Goal: Task Accomplishment & Management: Use online tool/utility

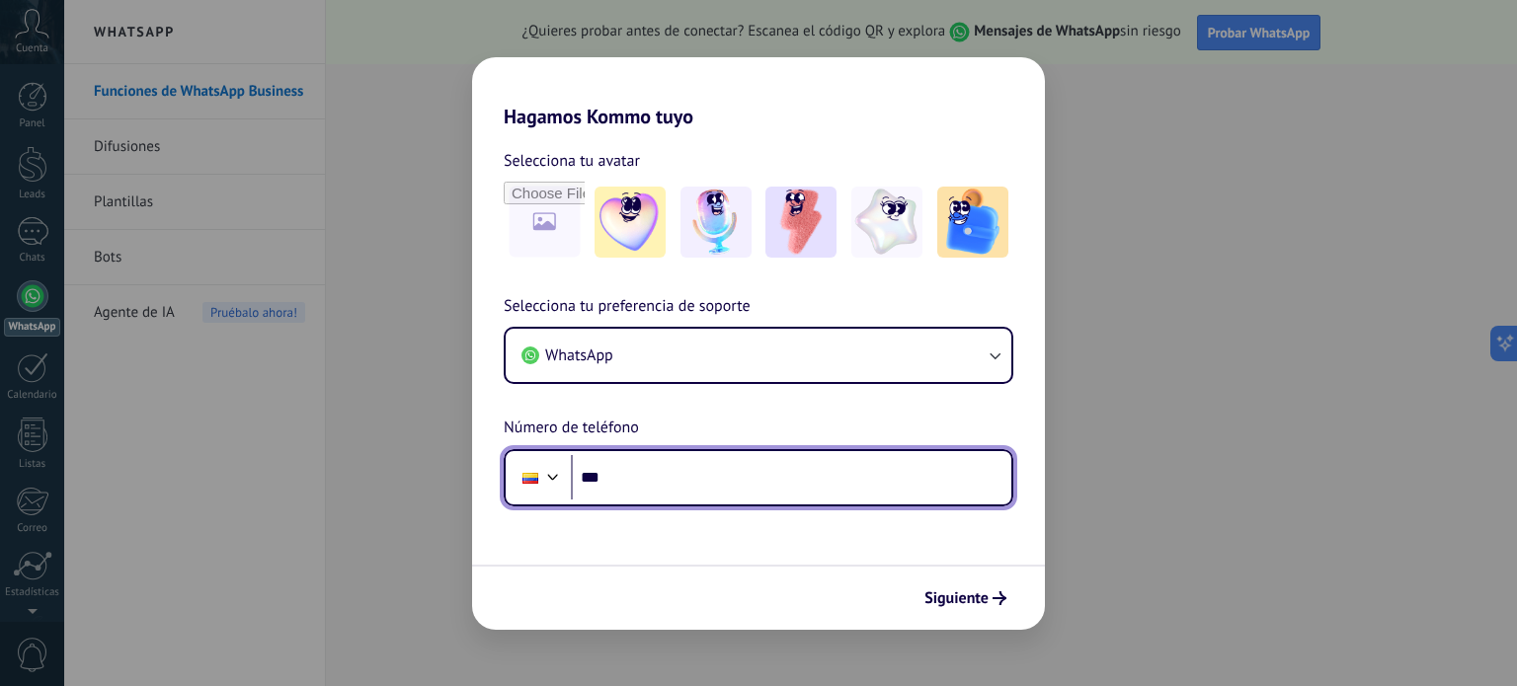
click at [687, 489] on input "***" at bounding box center [791, 477] width 440 height 45
type input "**********"
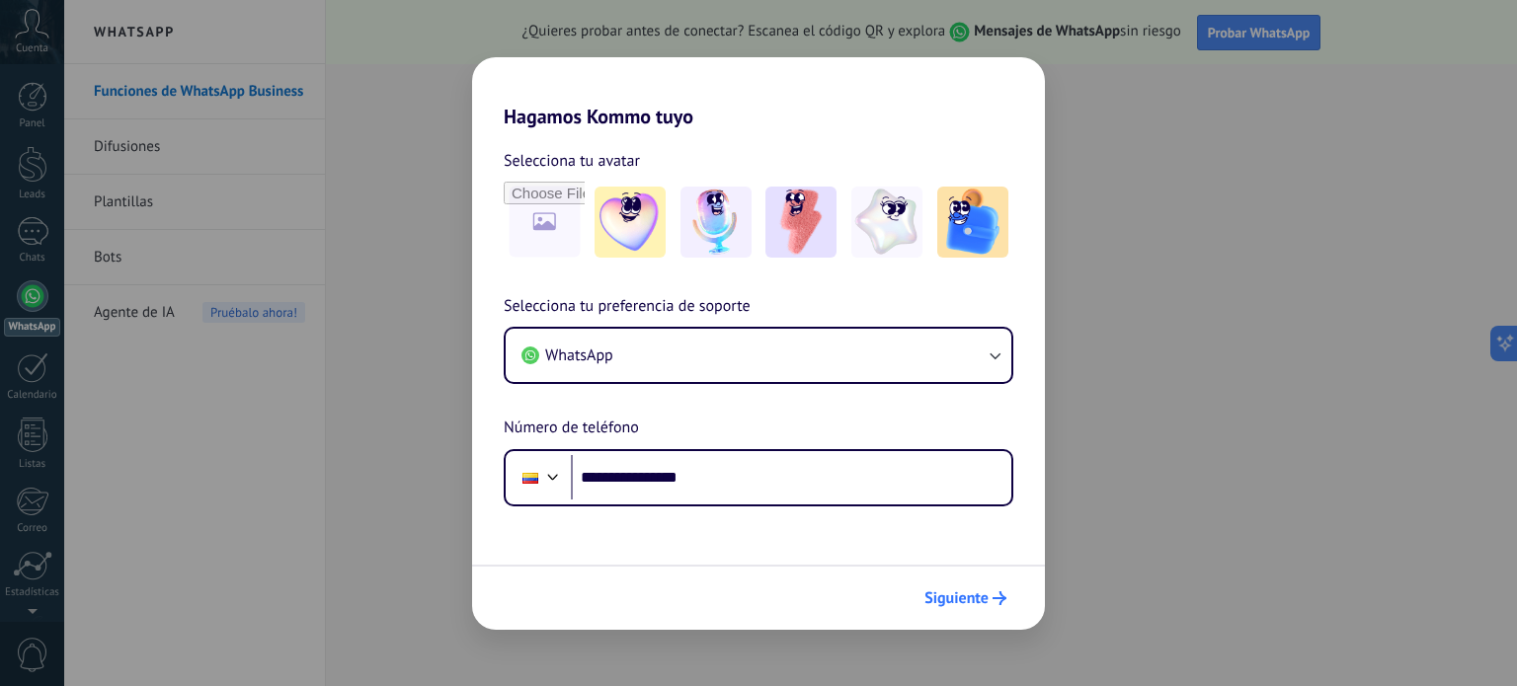
click at [993, 585] on button "Siguiente" at bounding box center [965, 599] width 100 height 34
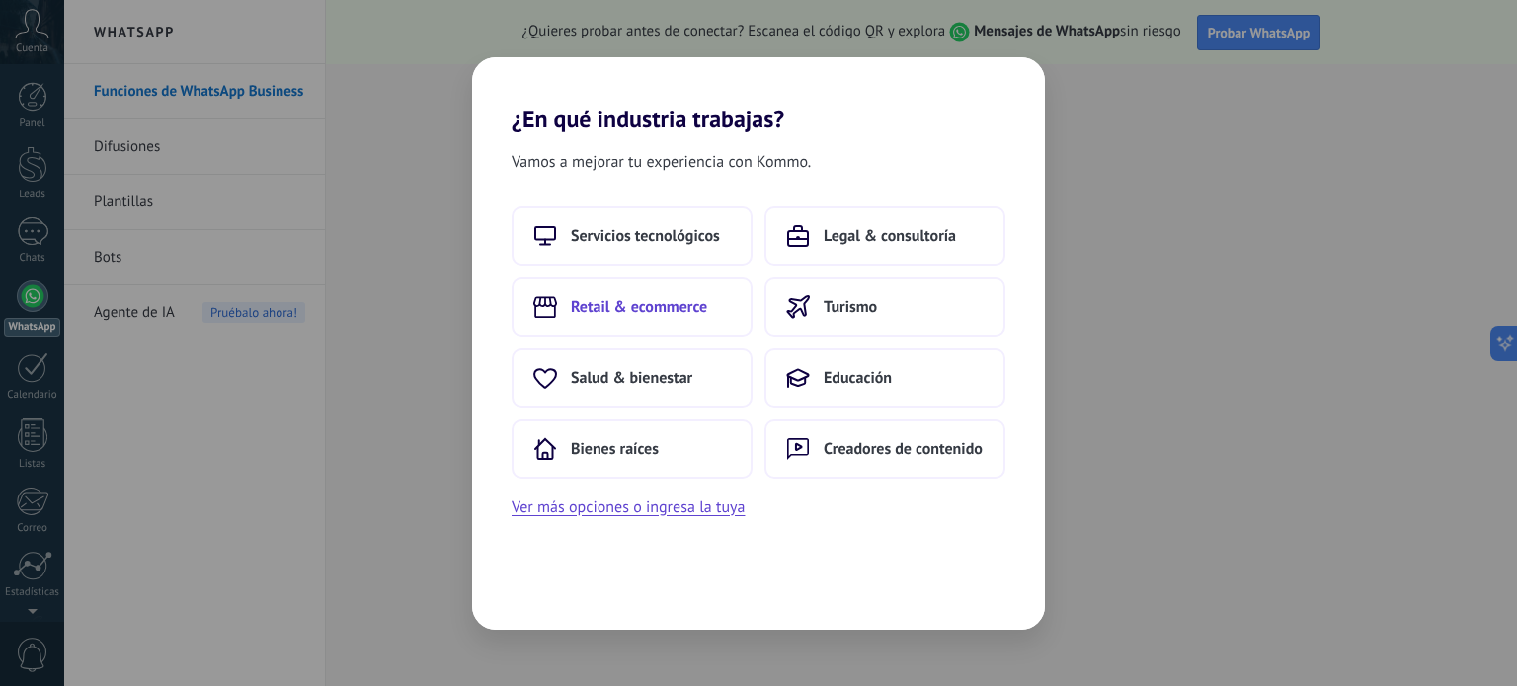
click at [662, 297] on span "Retail & ecommerce" at bounding box center [639, 307] width 136 height 20
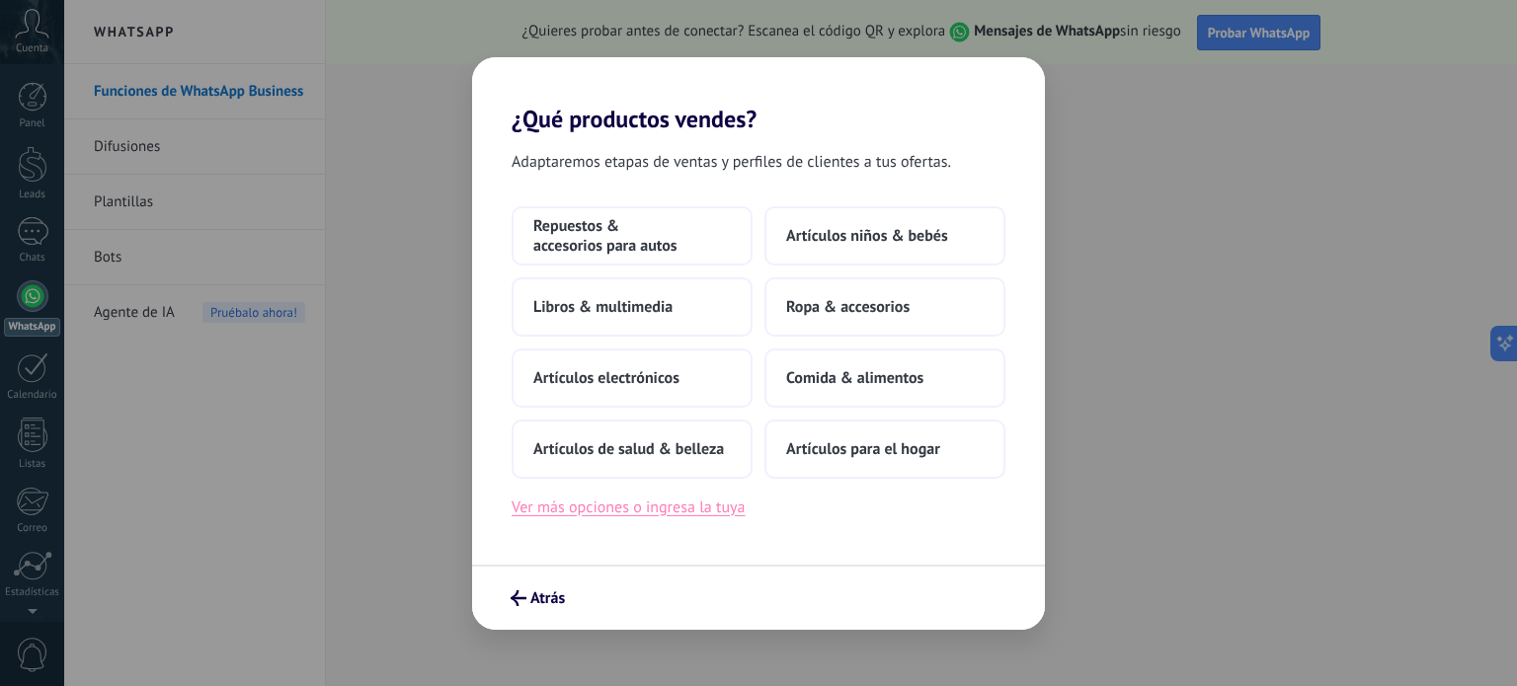
click at [598, 507] on button "Ver más opciones o ingresa la tuya" at bounding box center [627, 508] width 233 height 26
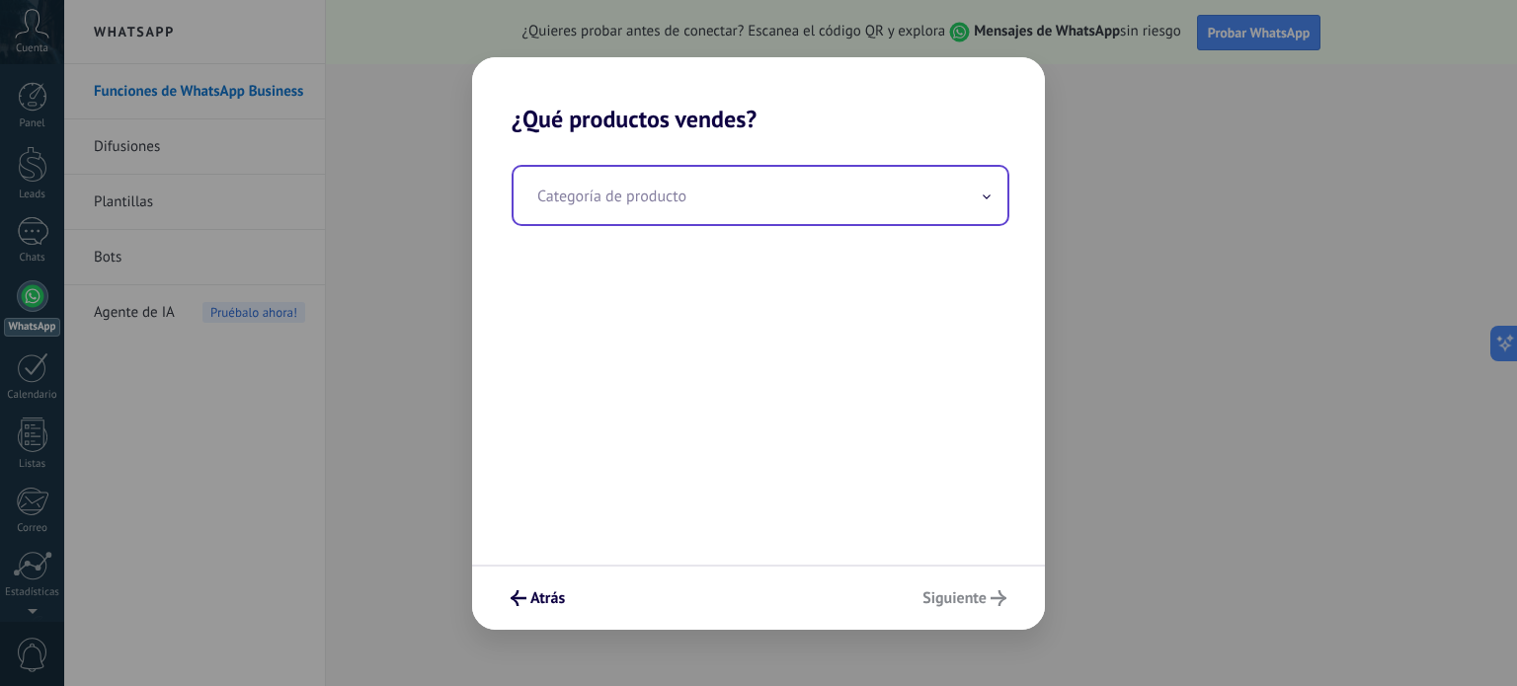
click at [639, 199] on input "text" at bounding box center [760, 195] width 494 height 57
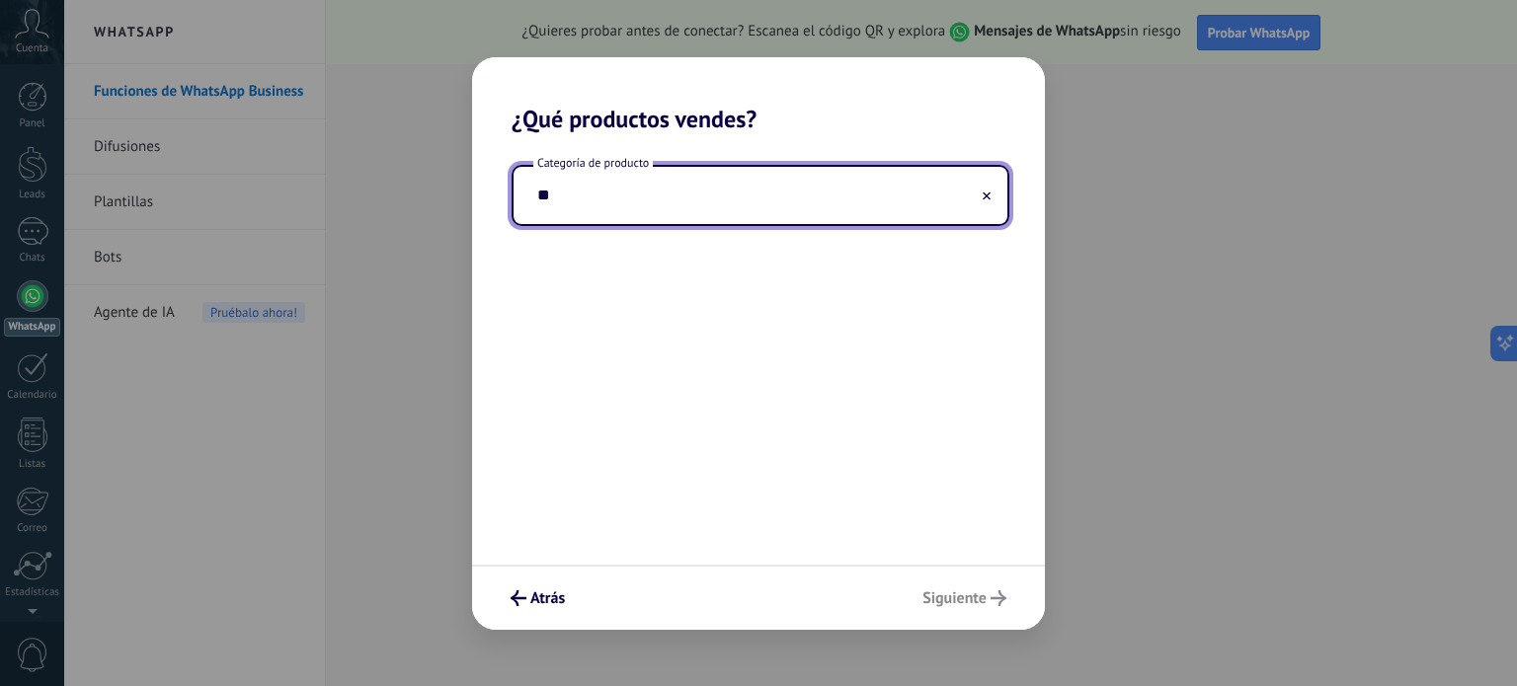
type input "*"
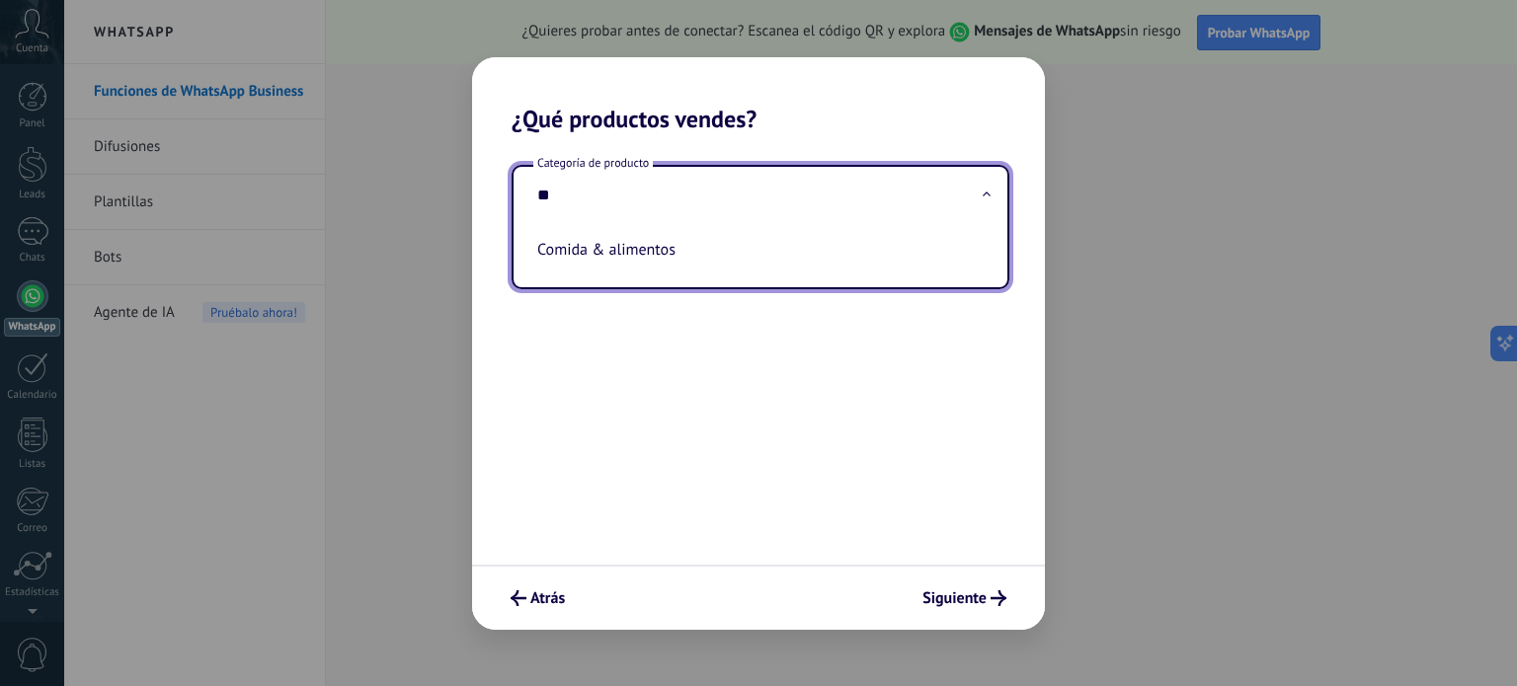
type input "*"
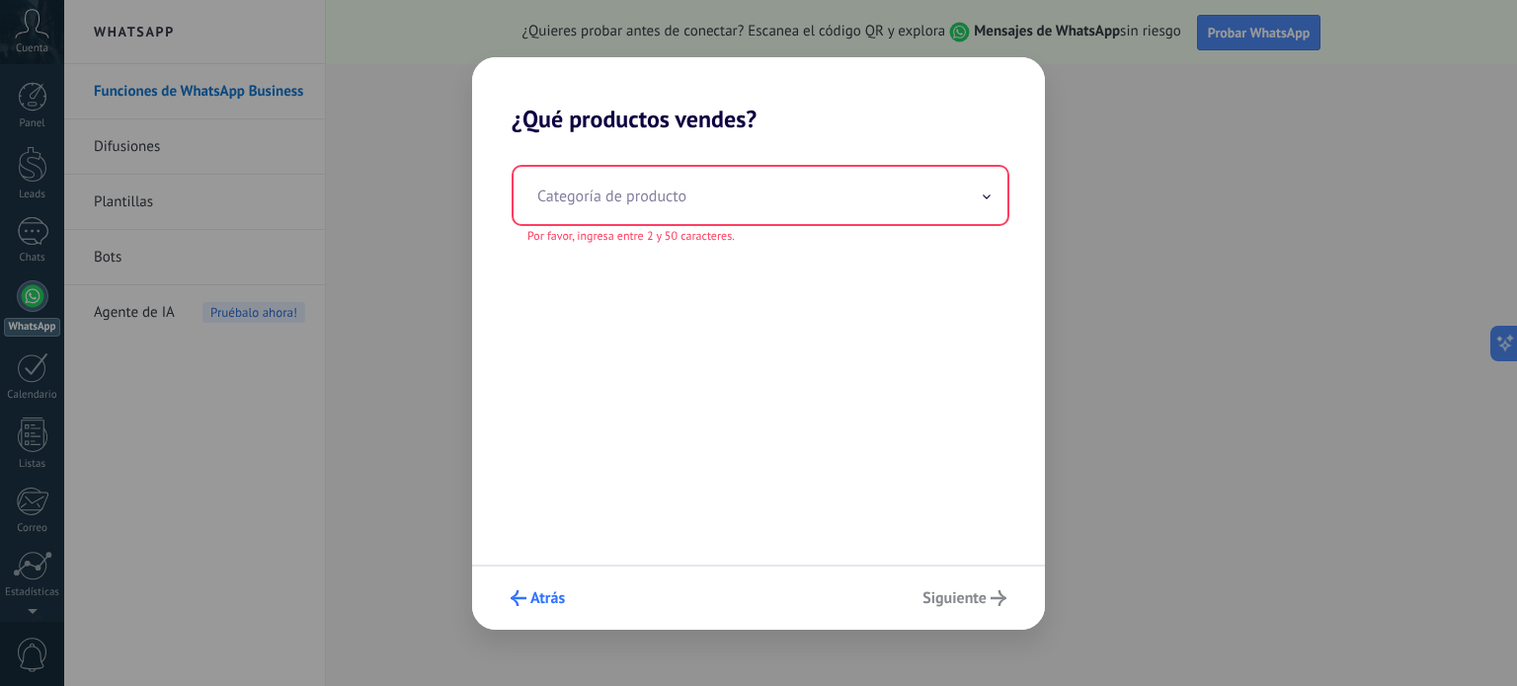
click at [537, 602] on span "Atrás" at bounding box center [547, 598] width 35 height 14
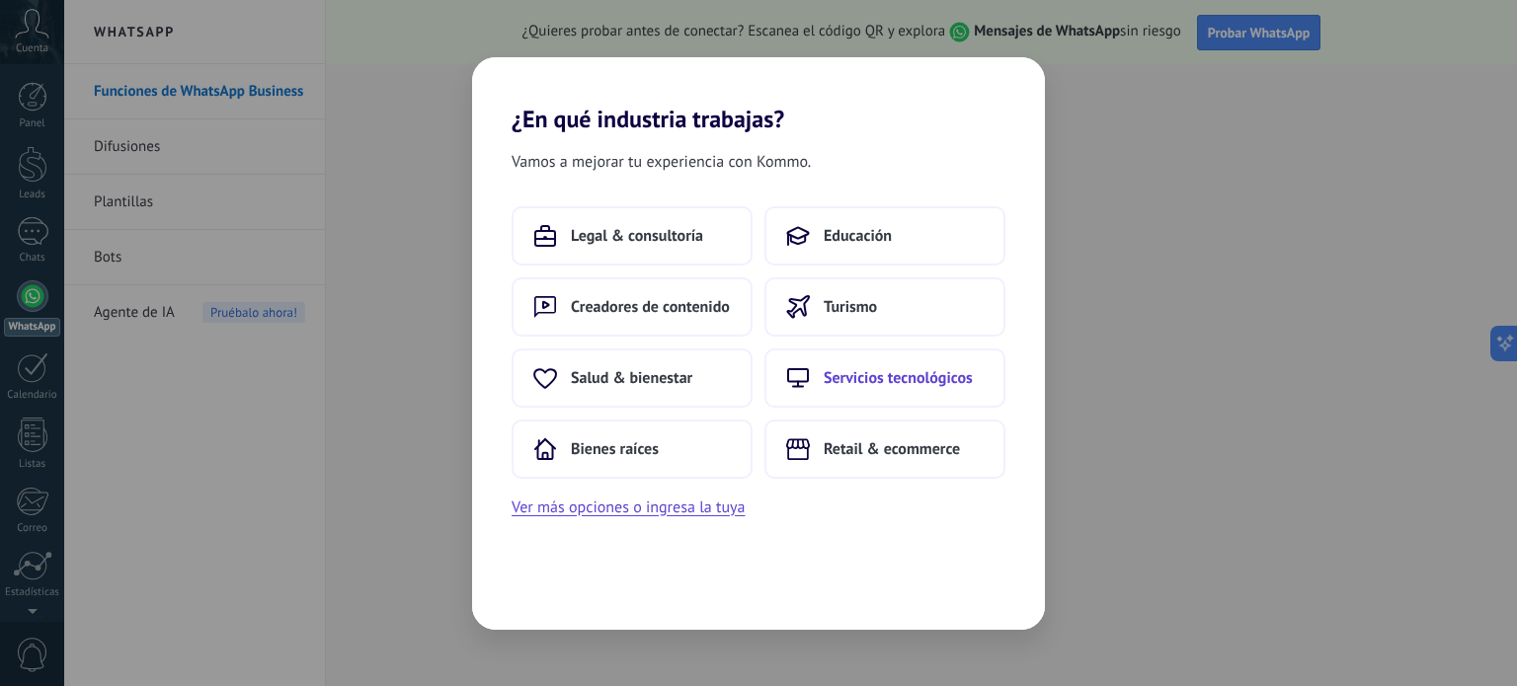
click at [803, 372] on icon at bounding box center [798, 378] width 24 height 20
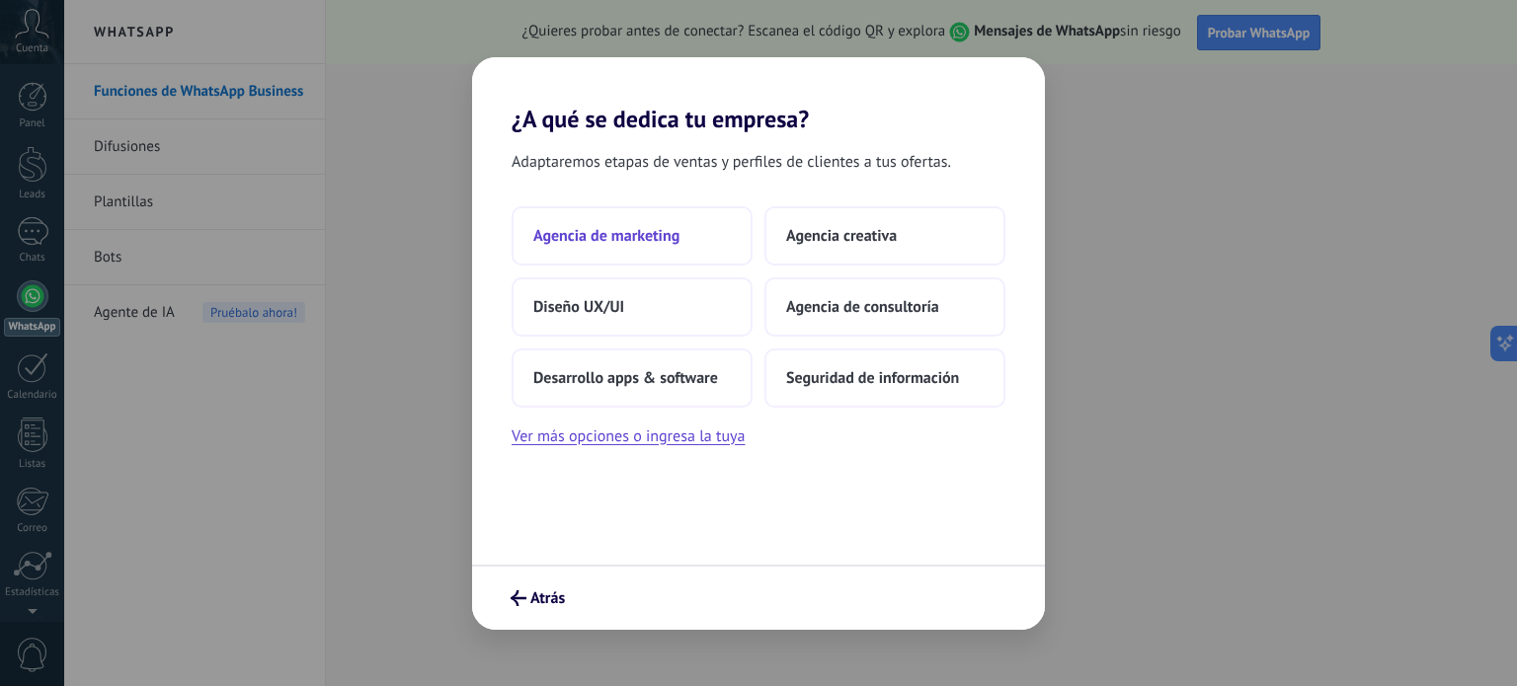
click at [659, 233] on span "Agencia de marketing" at bounding box center [606, 236] width 146 height 20
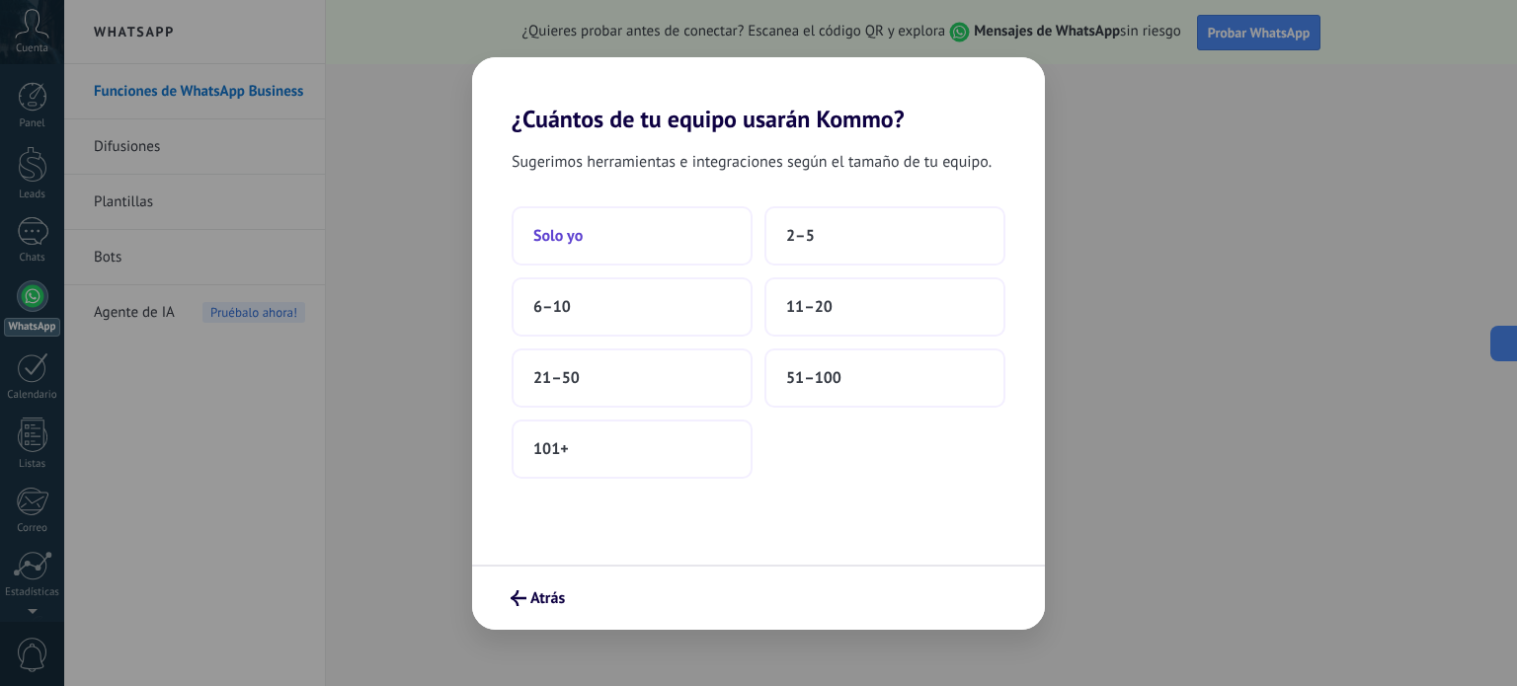
click at [608, 236] on button "Solo yo" at bounding box center [631, 235] width 241 height 59
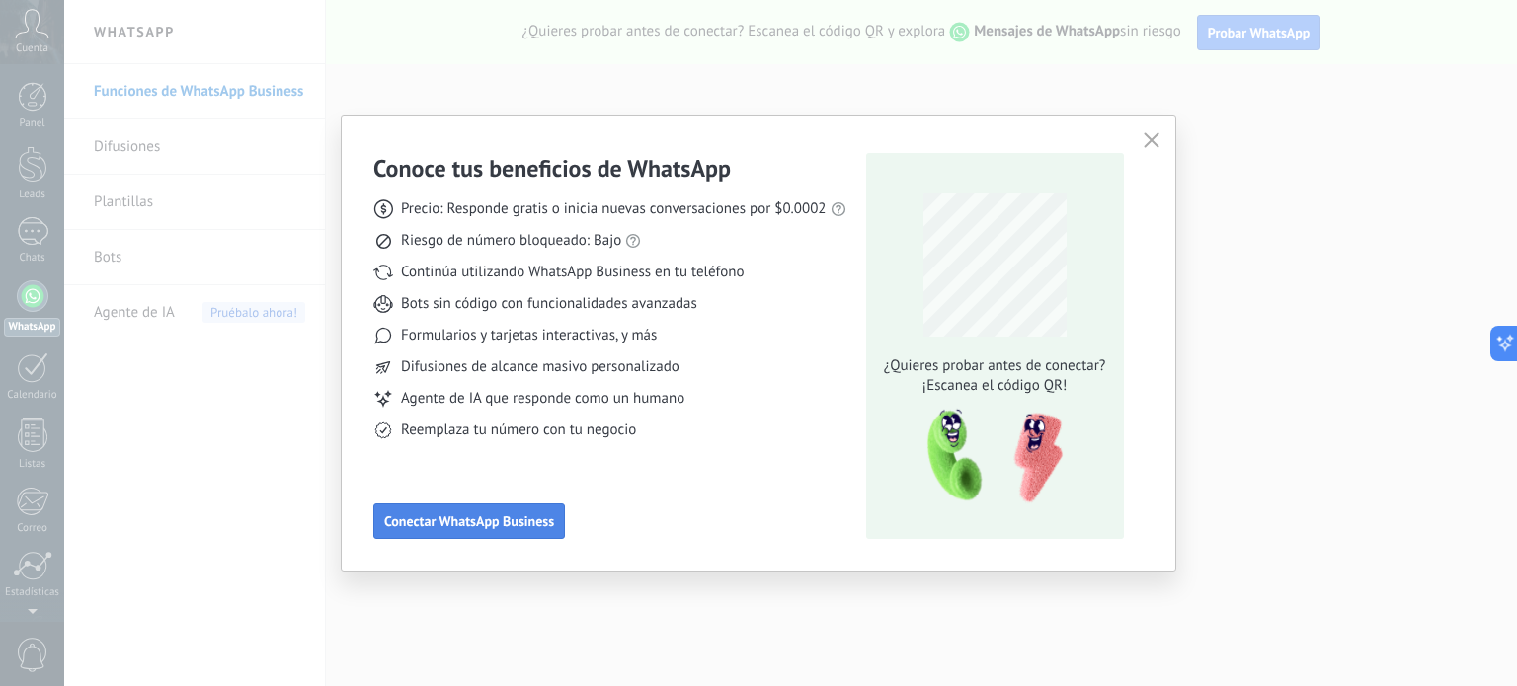
click at [436, 522] on span "Conectar WhatsApp Business" at bounding box center [469, 521] width 170 height 14
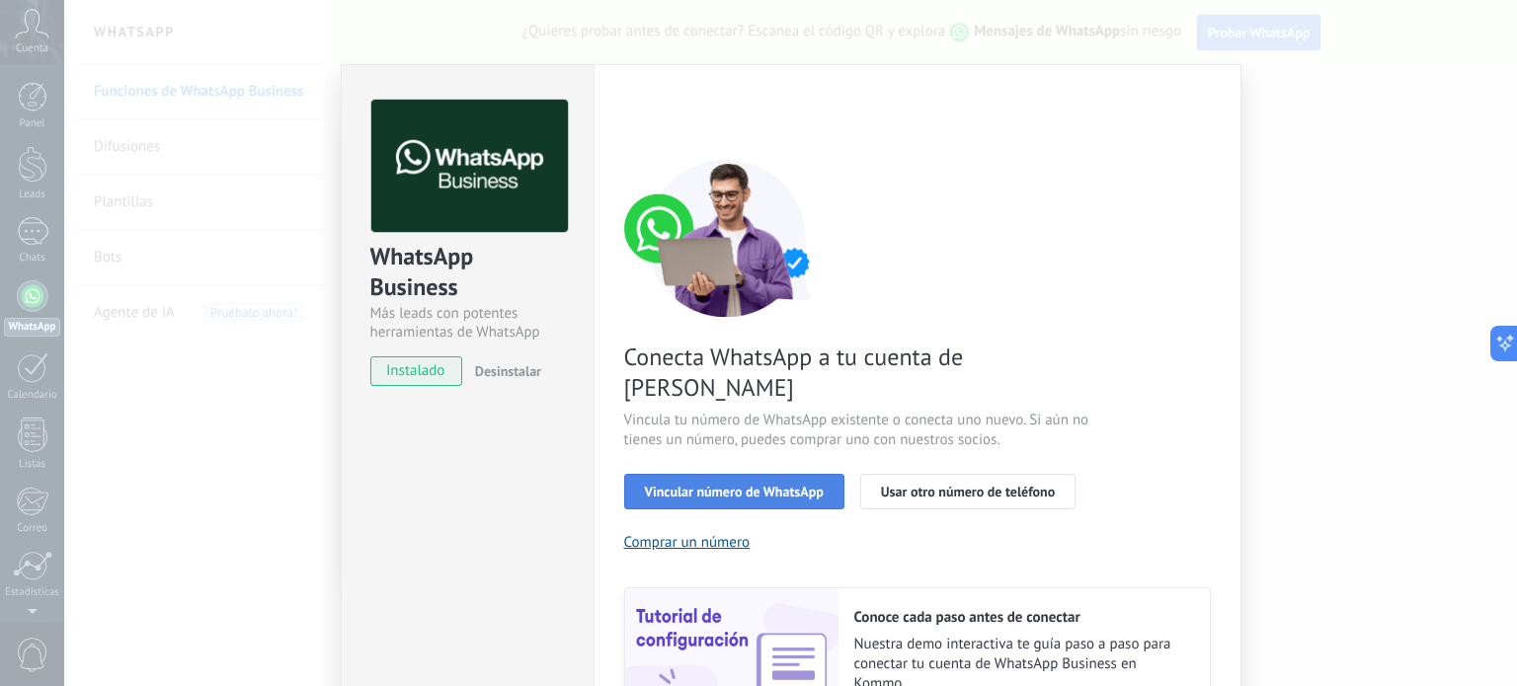
click at [792, 474] on button "Vincular número de WhatsApp" at bounding box center [734, 492] width 220 height 36
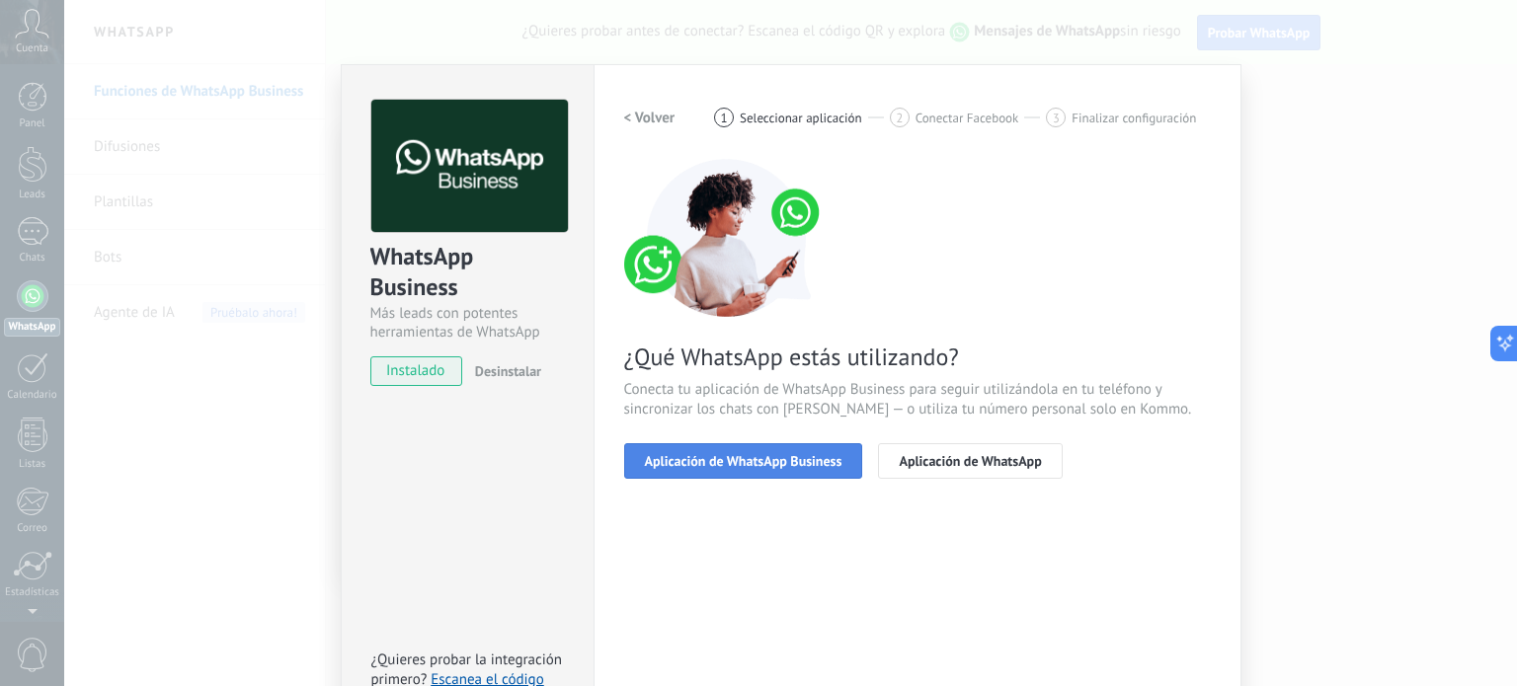
click at [791, 458] on span "Aplicación de WhatsApp Business" at bounding box center [743, 461] width 197 height 14
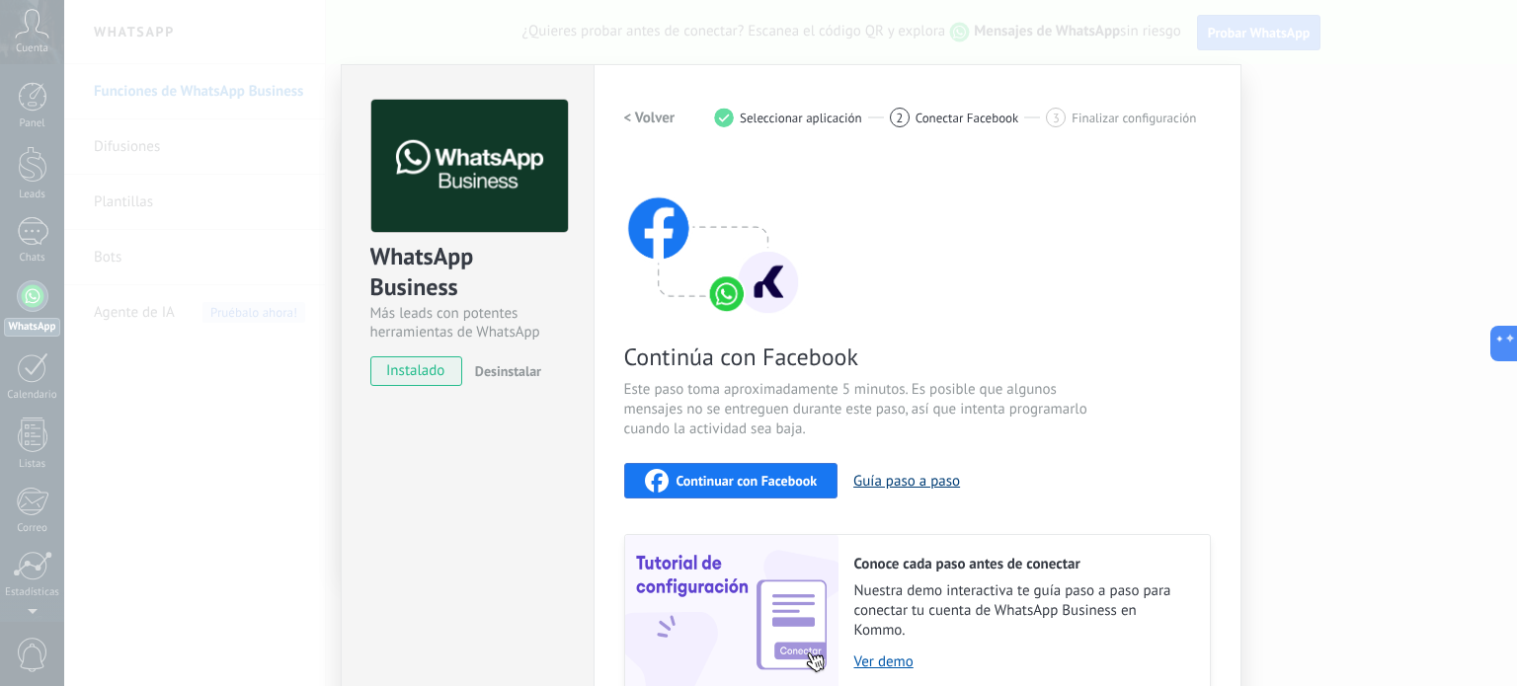
click at [915, 477] on button "Guía paso a paso" at bounding box center [906, 481] width 107 height 19
click at [791, 121] on span "Seleccionar aplicación" at bounding box center [801, 118] width 122 height 15
click at [632, 116] on h2 "< Volver" at bounding box center [649, 118] width 51 height 19
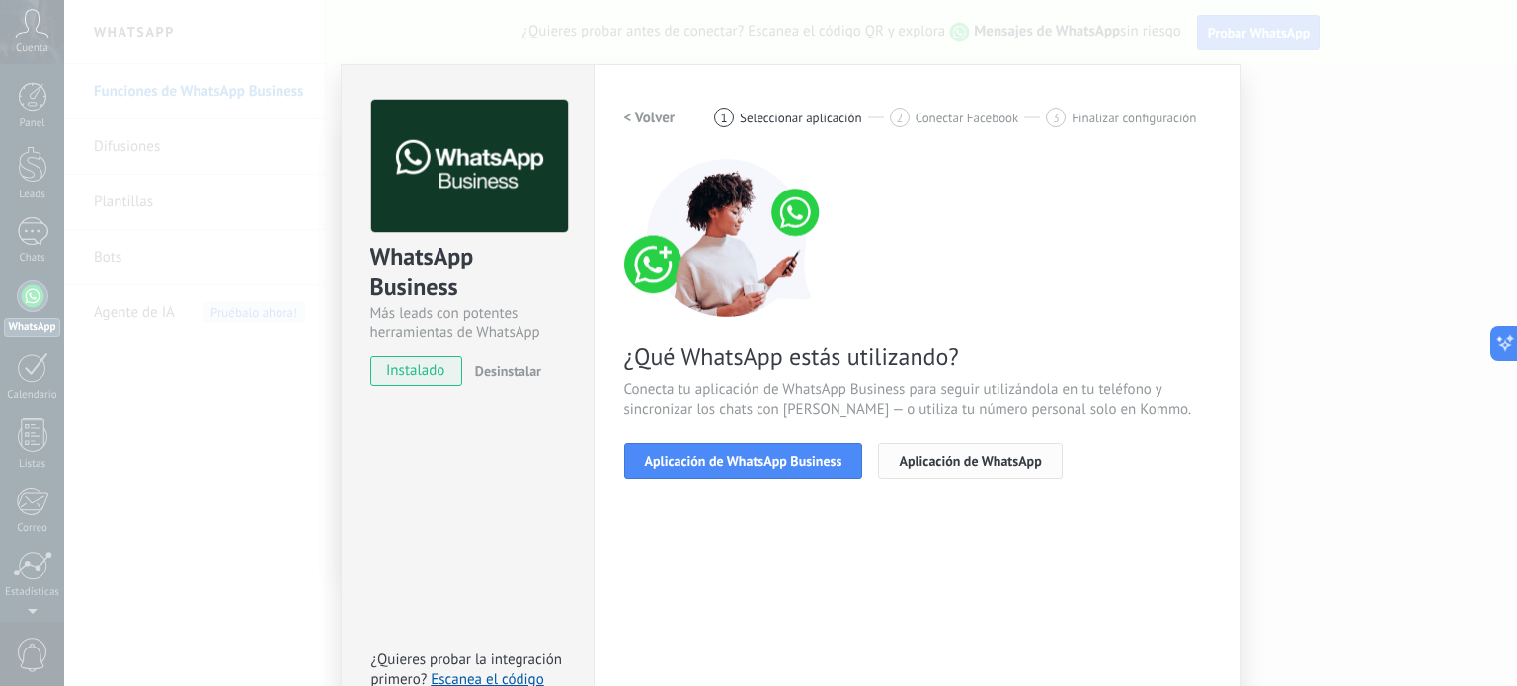
click at [1008, 469] on button "Aplicación de WhatsApp" at bounding box center [970, 461] width 184 height 36
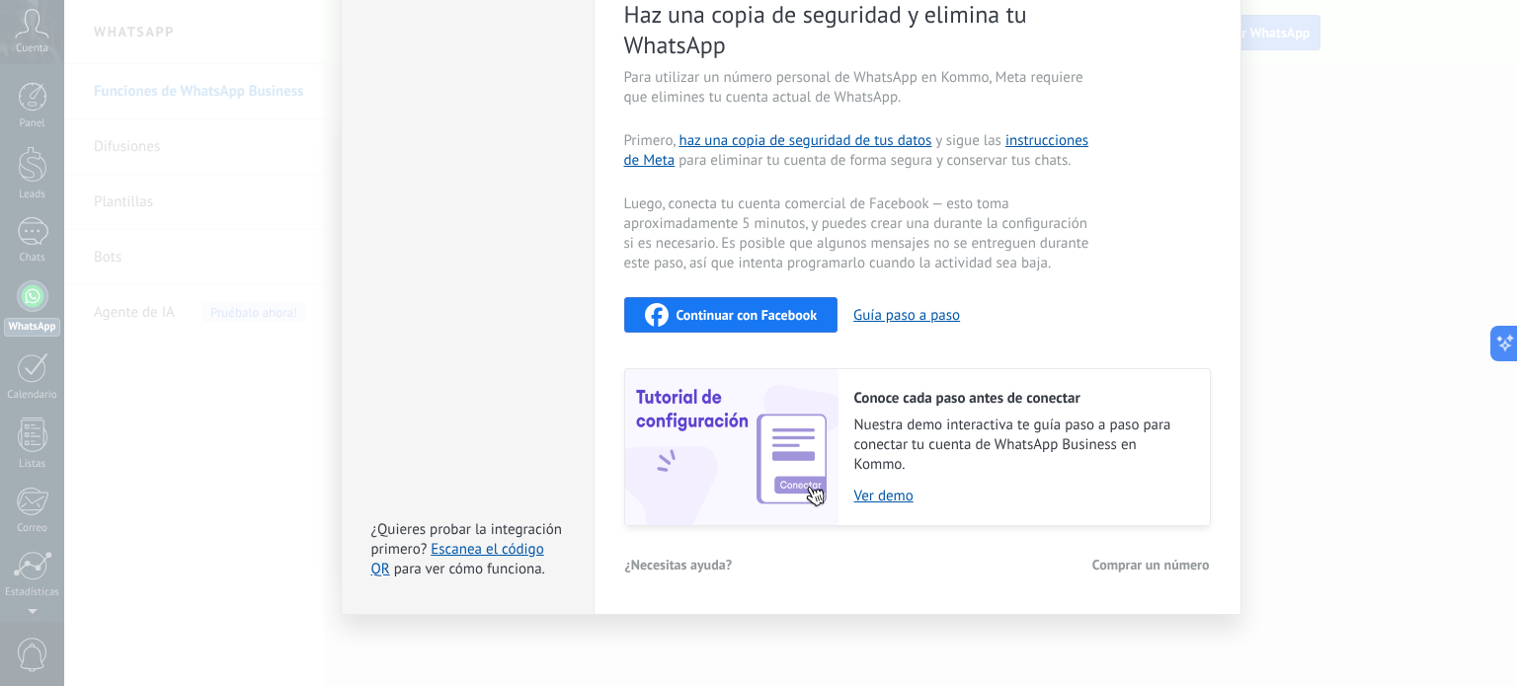
scroll to position [402, 0]
click at [892, 497] on link "Ver demo" at bounding box center [1022, 495] width 336 height 19
